Goal: Information Seeking & Learning: Check status

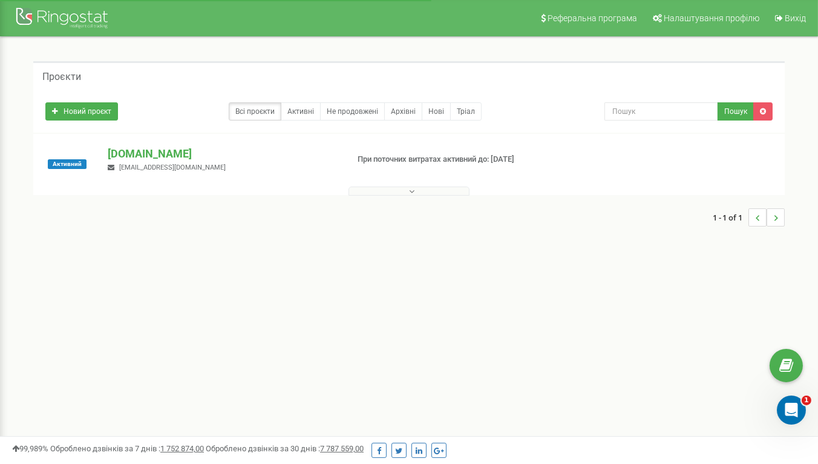
click at [412, 189] on icon at bounding box center [411, 191] width 5 height 8
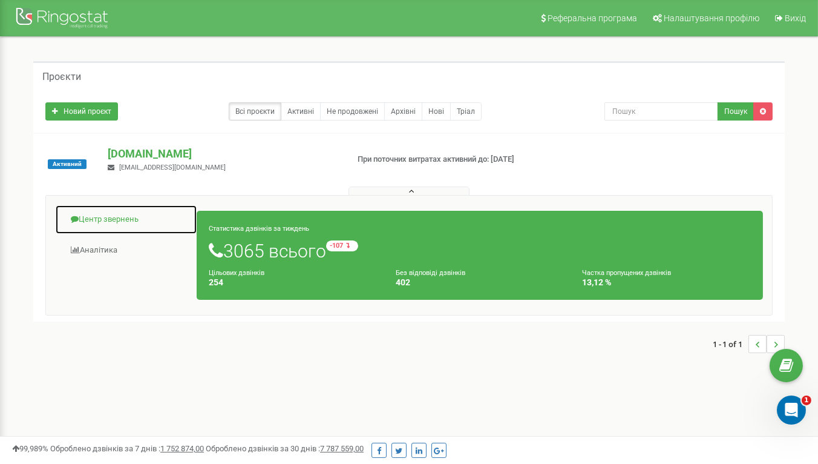
click at [99, 218] on link "Центр звернень" at bounding box center [126, 220] width 142 height 30
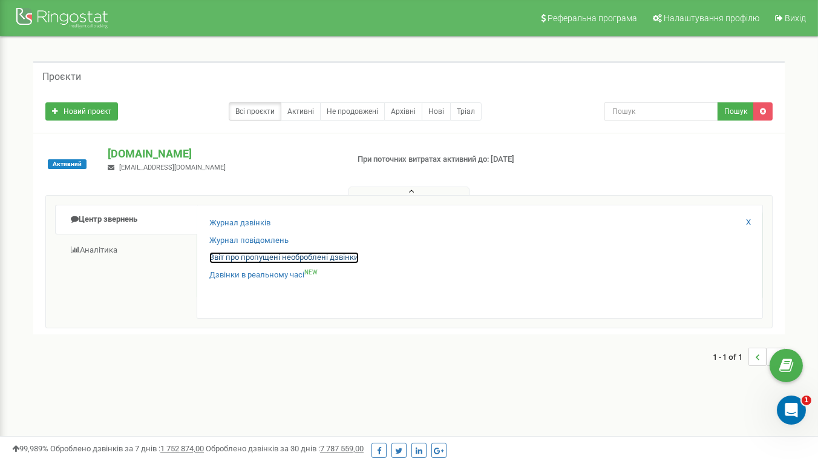
click at [322, 255] on link "Звіт про пропущені необроблені дзвінки" at bounding box center [283, 257] width 149 height 11
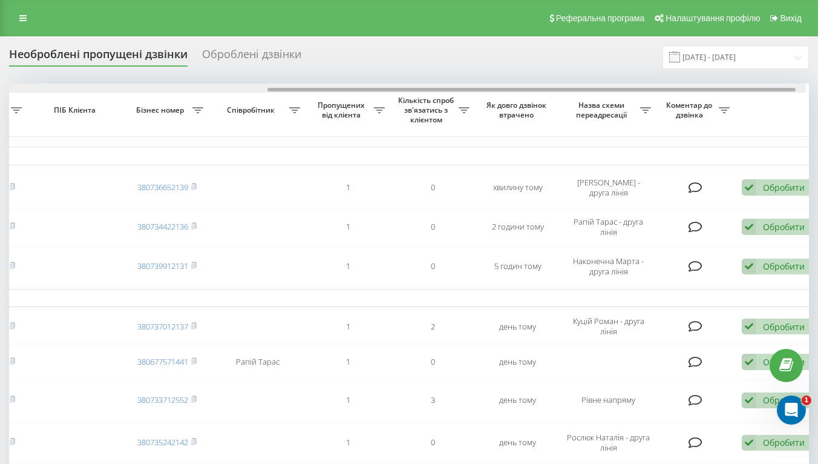
scroll to position [0, 410]
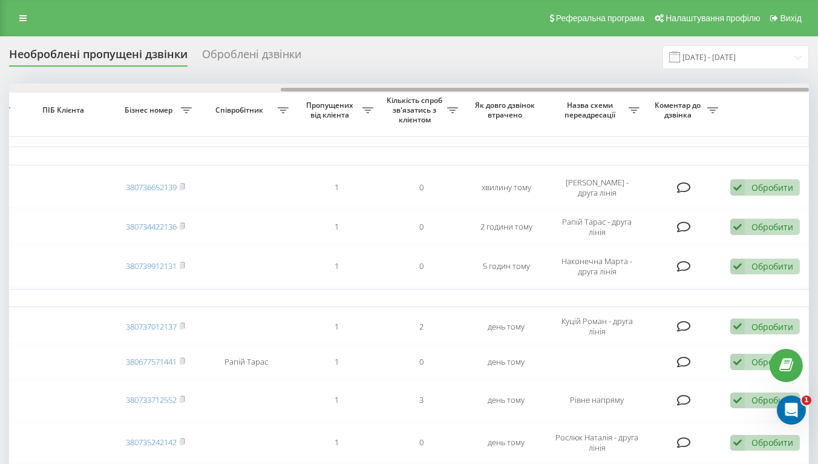
drag, startPoint x: 499, startPoint y: 89, endPoint x: 788, endPoint y: 114, distance: 290.4
click at [803, 95] on div "Обрати всі Час першого дзвінка Час останнього дзвінка Причина пропуску дзвінка …" at bounding box center [409, 360] width 800 height 552
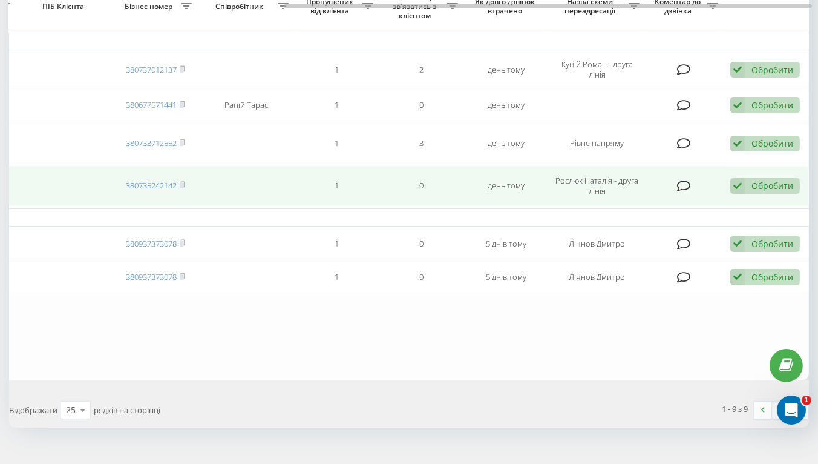
scroll to position [278, 0]
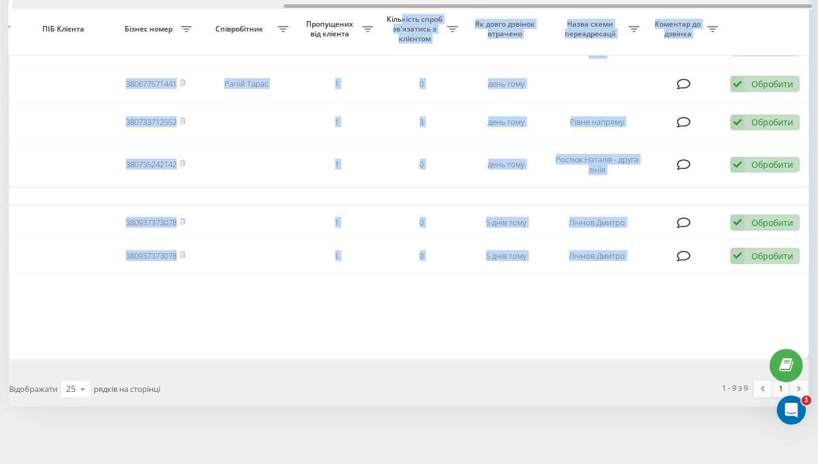
drag, startPoint x: 621, startPoint y: 2, endPoint x: 375, endPoint y: 6, distance: 246.9
click at [387, 11] on div "Обрати всі Час першого дзвінка Час останнього дзвінка Причина пропуску дзвінка …" at bounding box center [409, 82] width 800 height 552
